Goal: Information Seeking & Learning: Find specific page/section

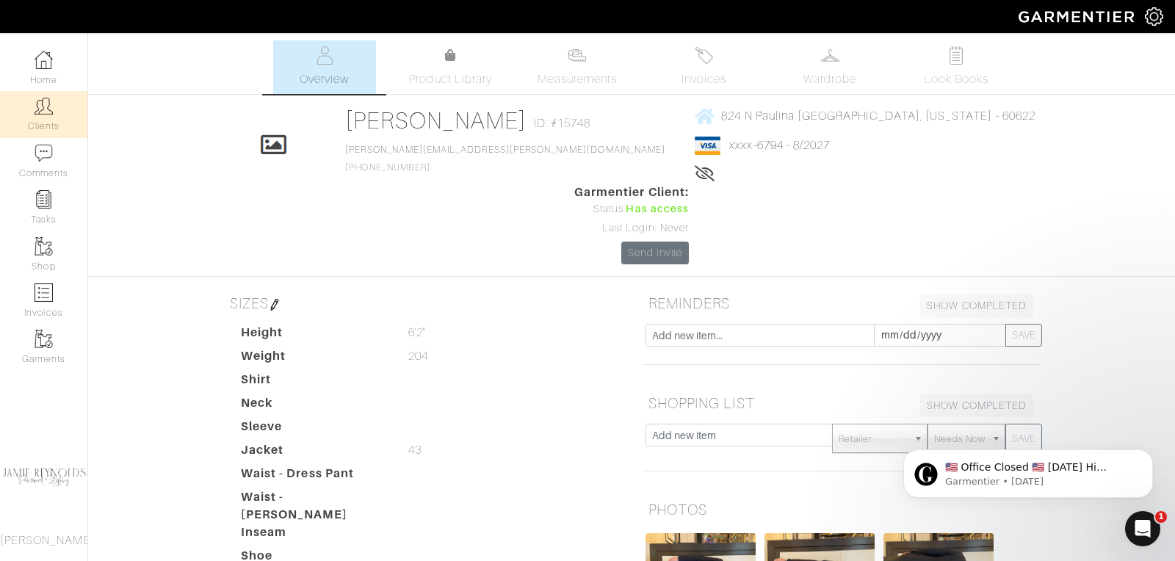
click at [61, 120] on link "Clients" at bounding box center [43, 114] width 87 height 46
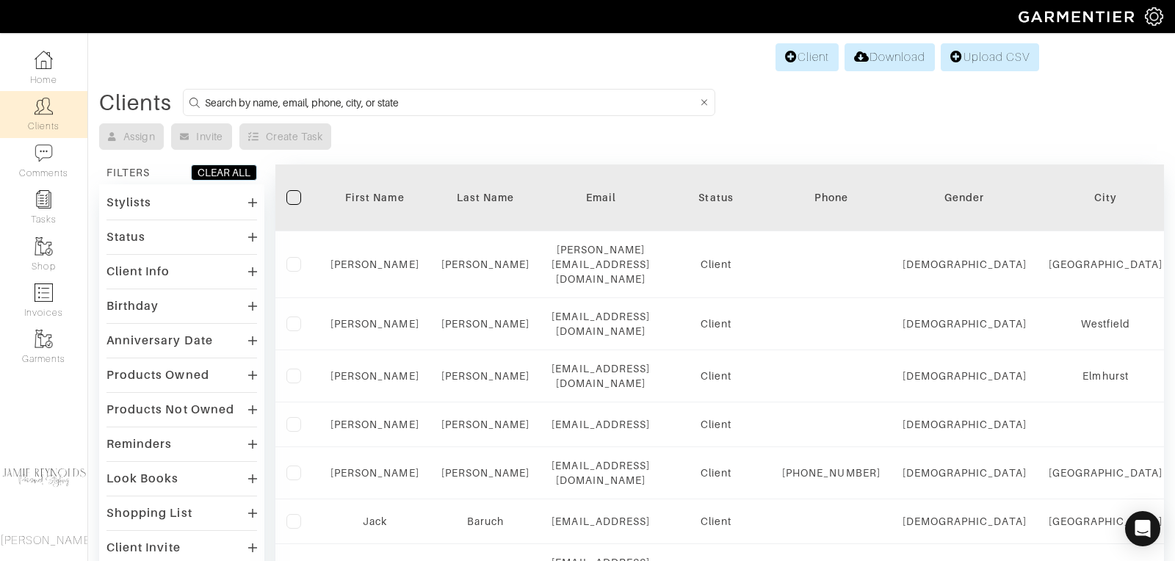
click at [223, 97] on input at bounding box center [451, 102] width 492 height 18
type input "paul peterson"
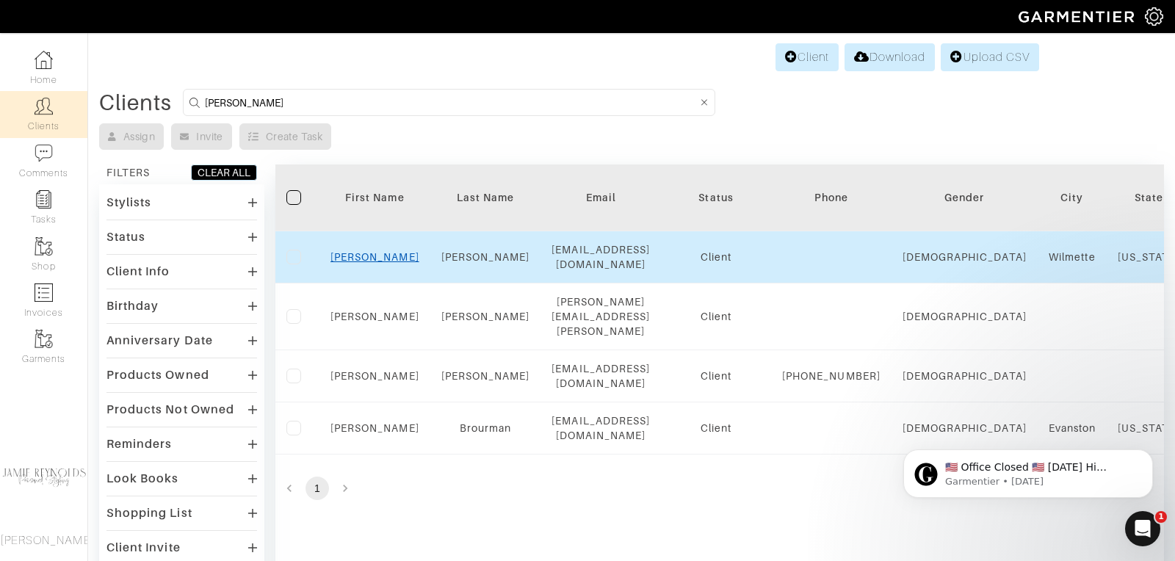
click at [367, 254] on link "Paul" at bounding box center [374, 257] width 89 height 12
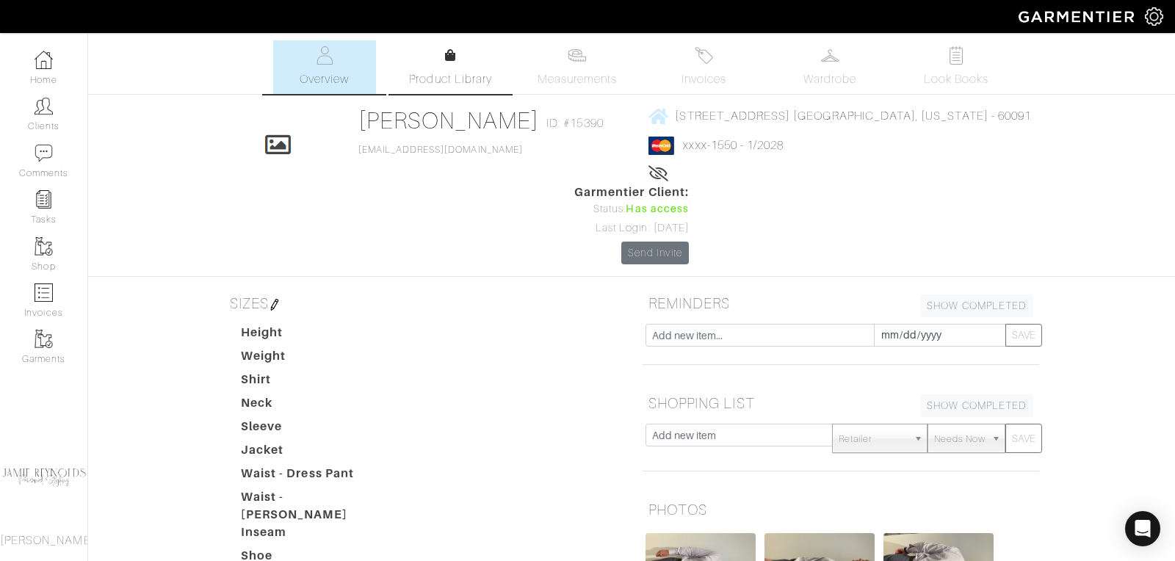
click at [454, 70] on span "Product Library" at bounding box center [450, 79] width 83 height 18
click at [597, 71] on span "Measurements" at bounding box center [577, 79] width 80 height 18
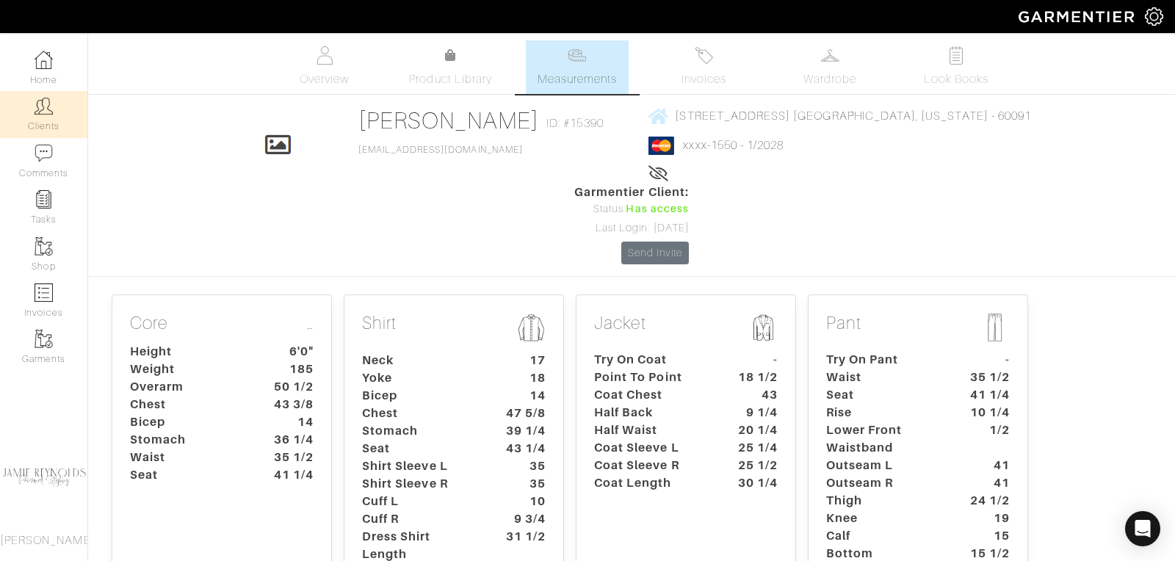
click at [48, 119] on link "Clients" at bounding box center [43, 114] width 87 height 46
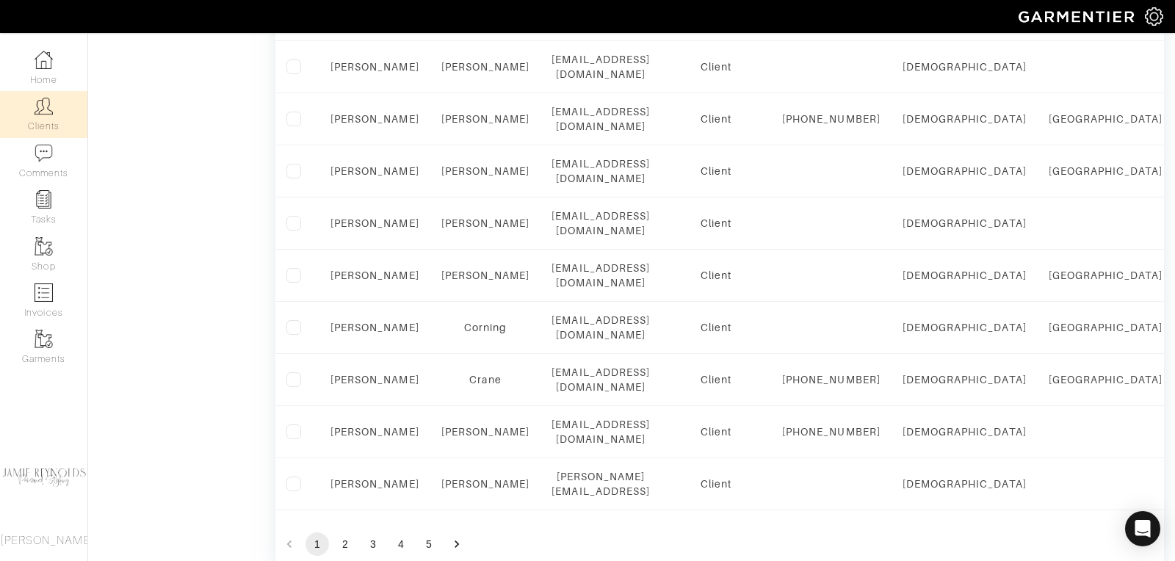
scroll to position [1050, 0]
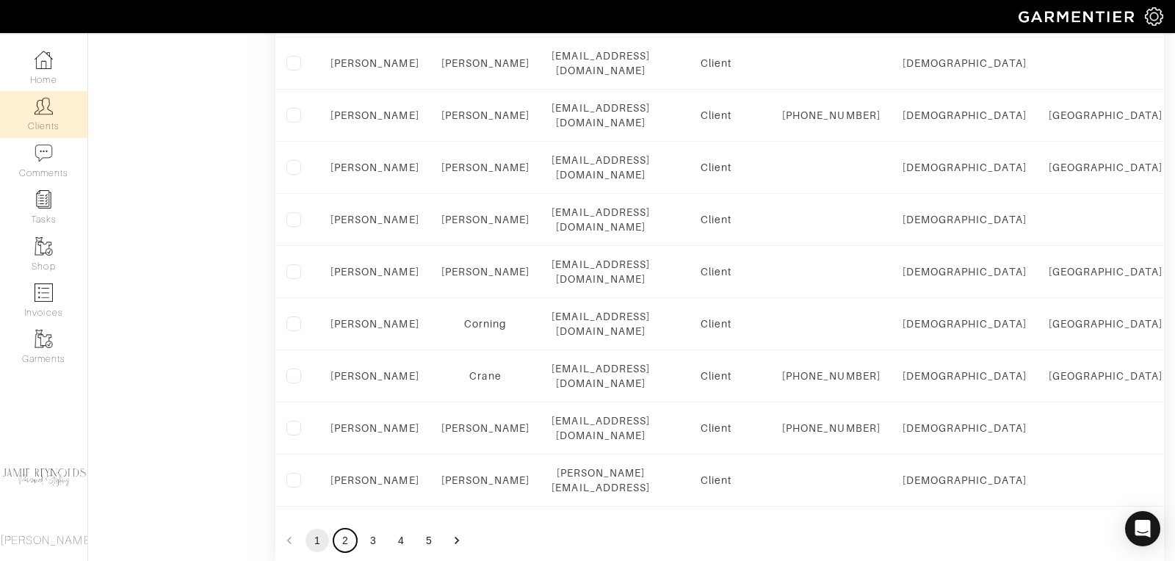
click at [348, 529] on button "2" at bounding box center [344, 540] width 23 height 23
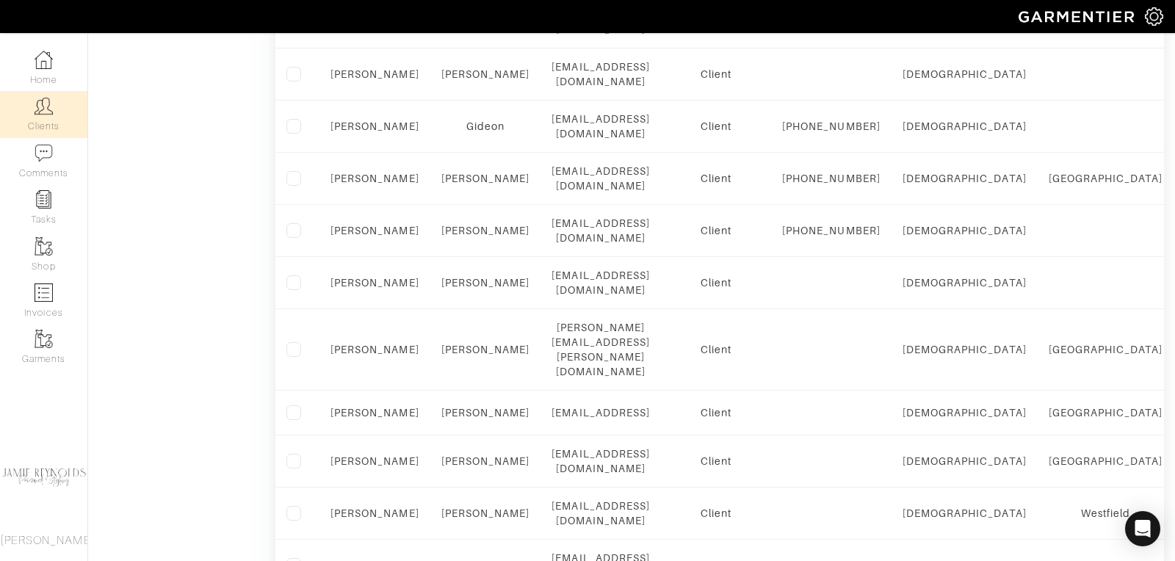
scroll to position [728, 0]
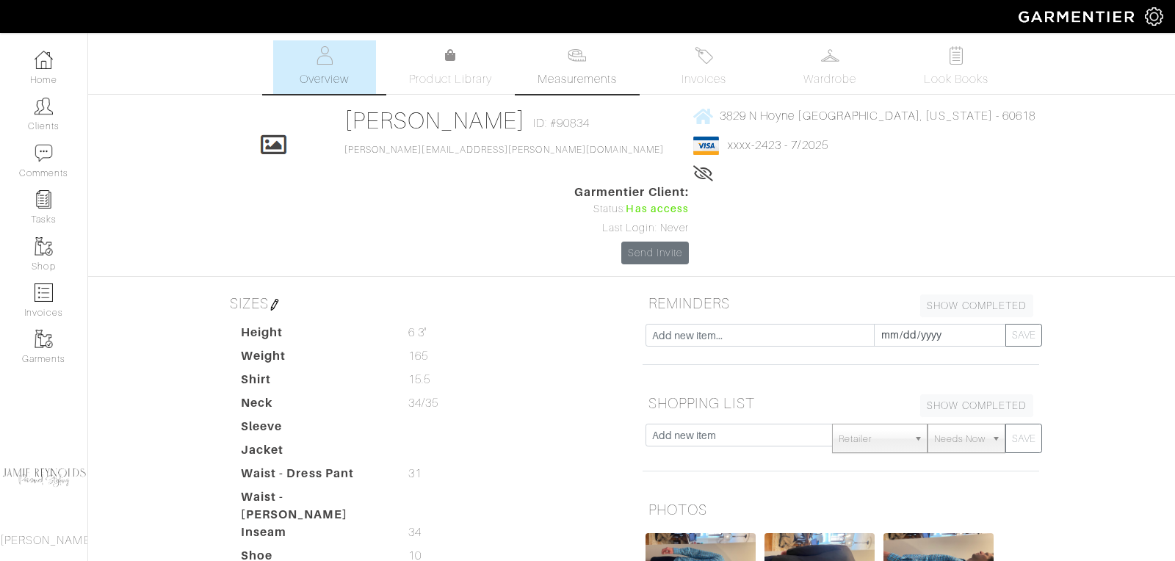
click at [575, 67] on link "Measurements" at bounding box center [578, 67] width 104 height 54
click at [46, 120] on link "Clients" at bounding box center [43, 114] width 87 height 46
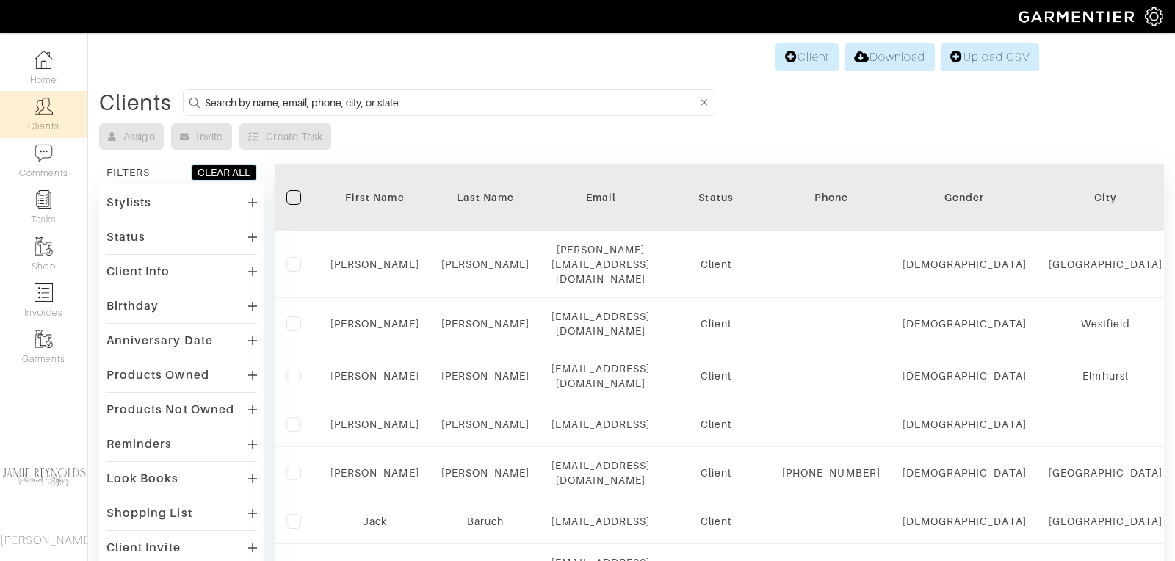
click at [369, 96] on input at bounding box center [451, 102] width 492 height 18
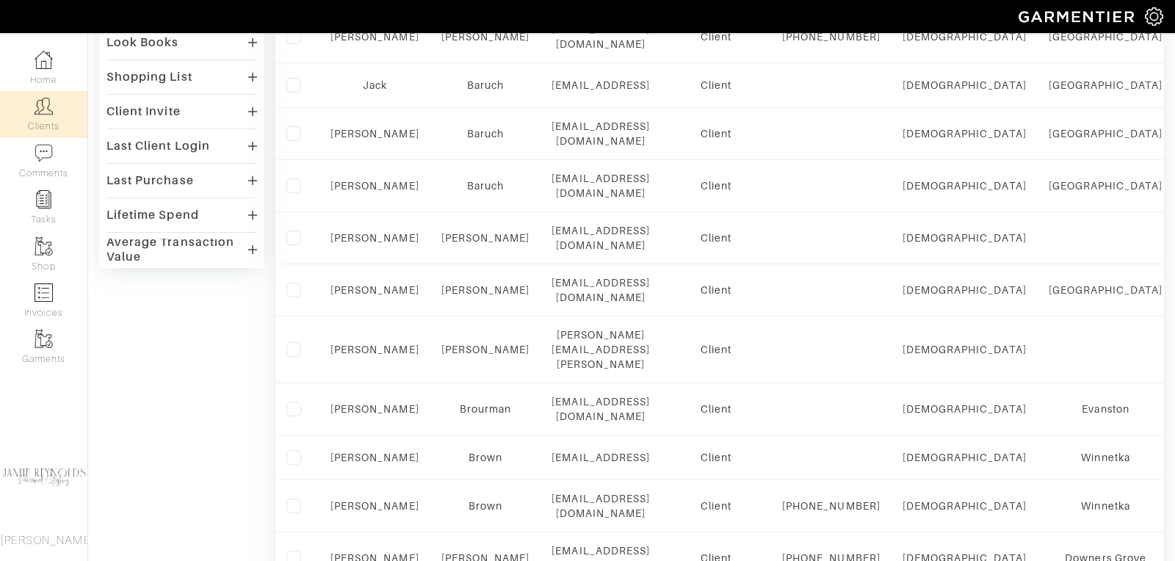
scroll to position [442, 0]
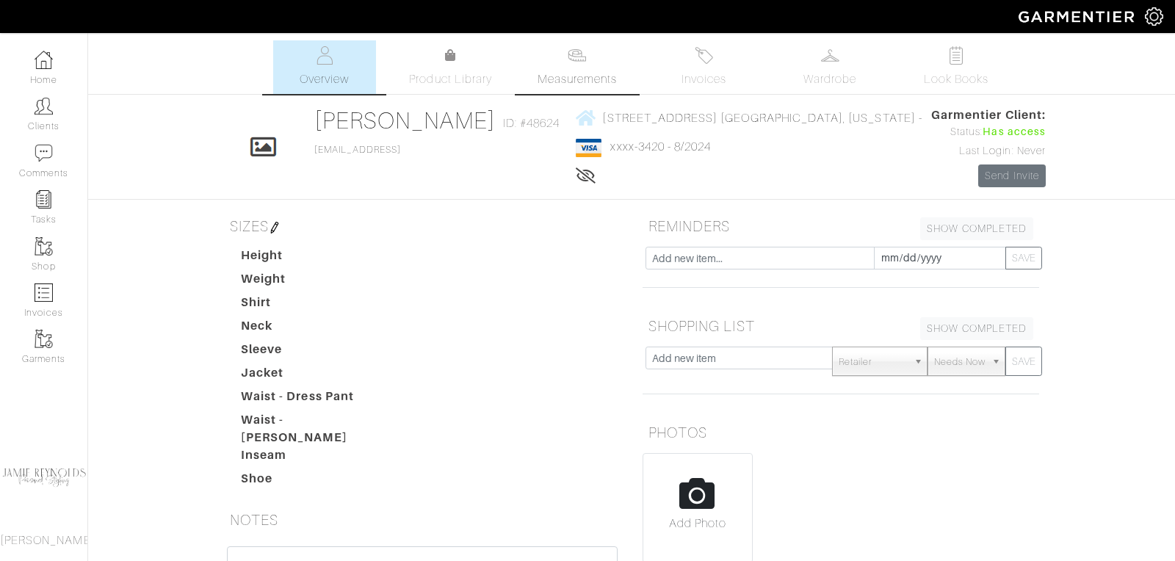
click at [571, 75] on span "Measurements" at bounding box center [577, 79] width 80 height 18
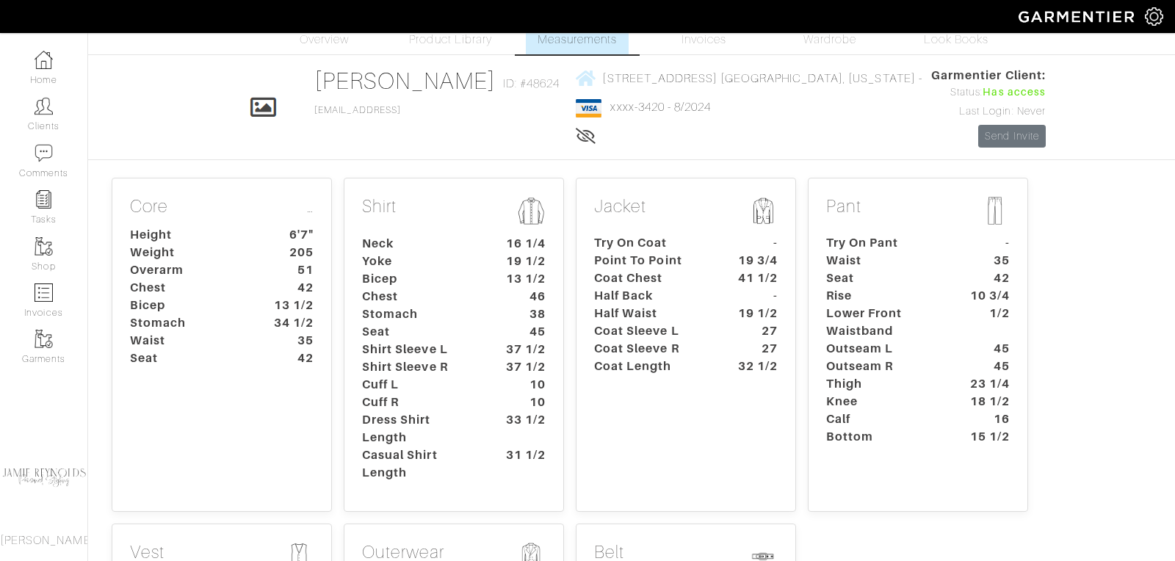
scroll to position [50, 0]
